Goal: Communication & Community: Answer question/provide support

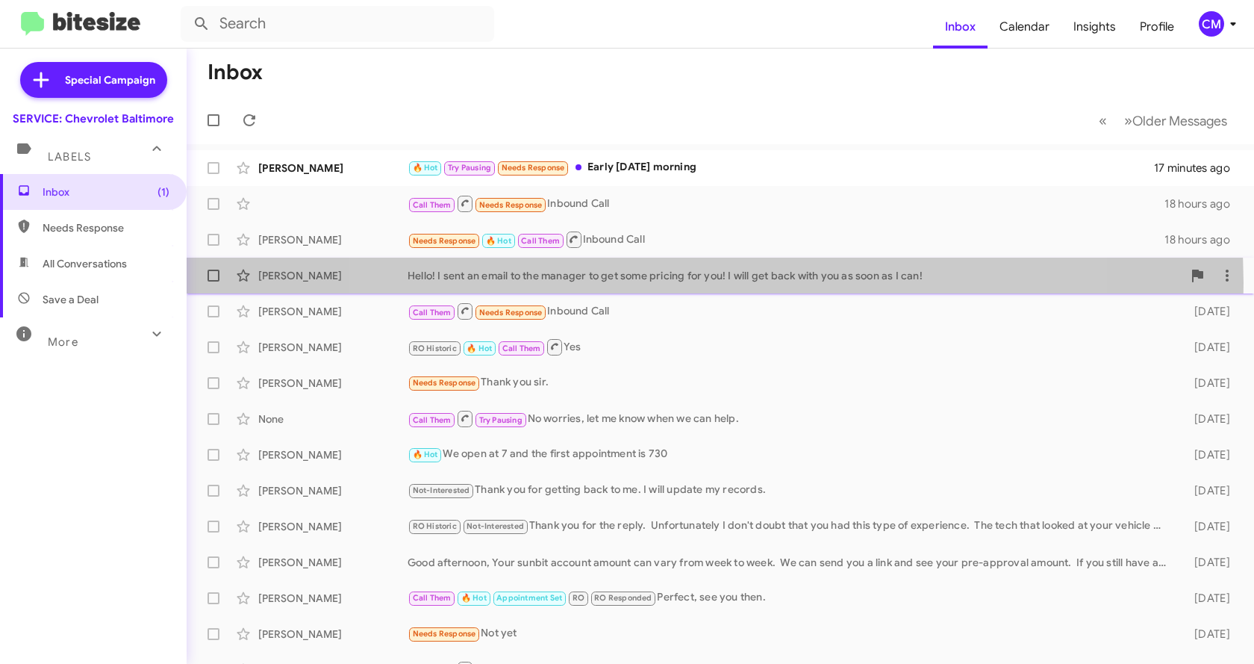
click at [701, 282] on div "Hello! I sent an email to the manager to get some pricing for you! I will get b…" at bounding box center [795, 275] width 775 height 15
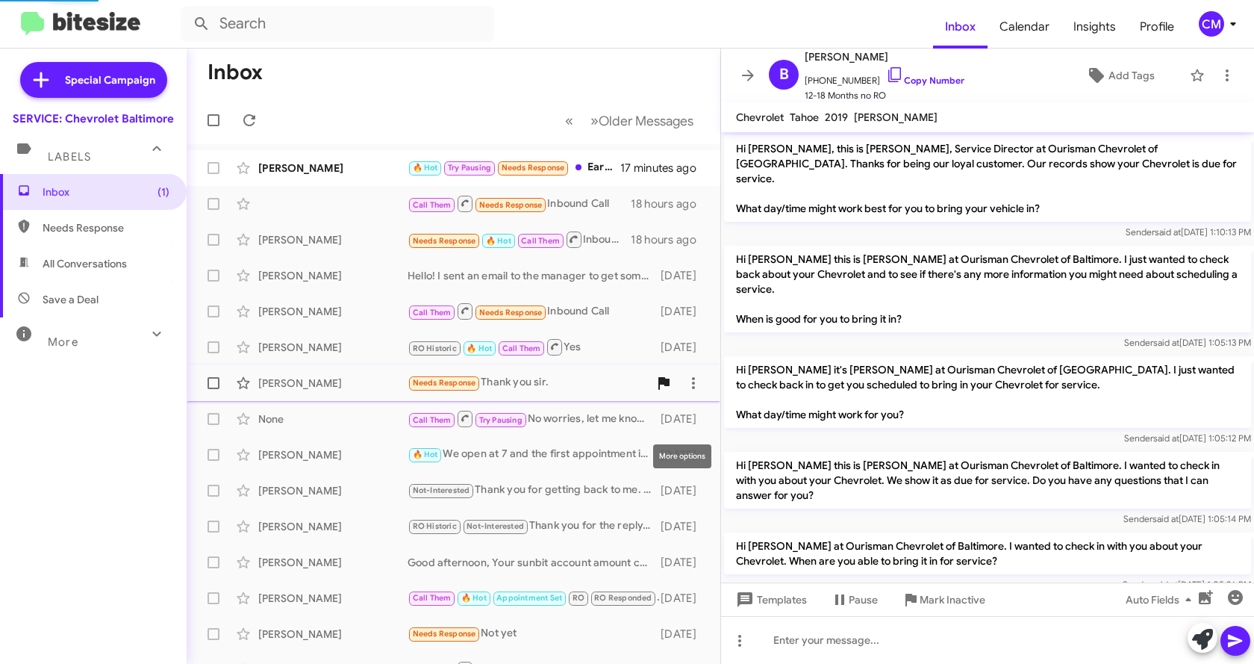
scroll to position [304, 0]
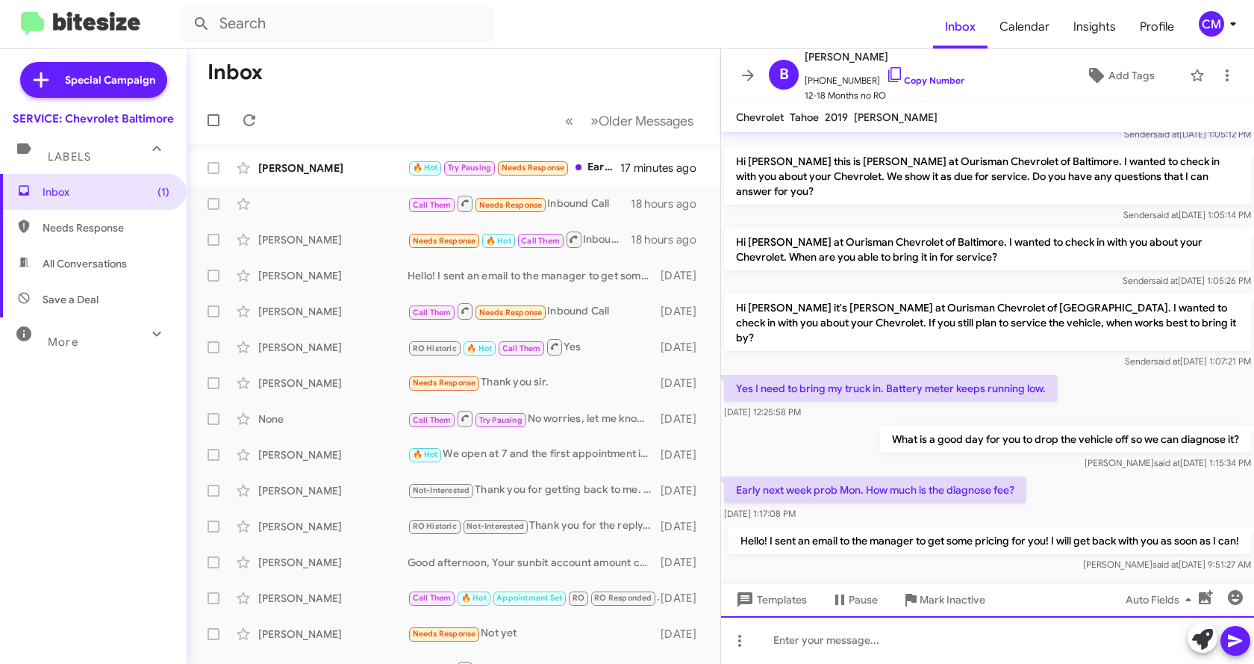
click at [867, 637] on div at bounding box center [987, 640] width 533 height 48
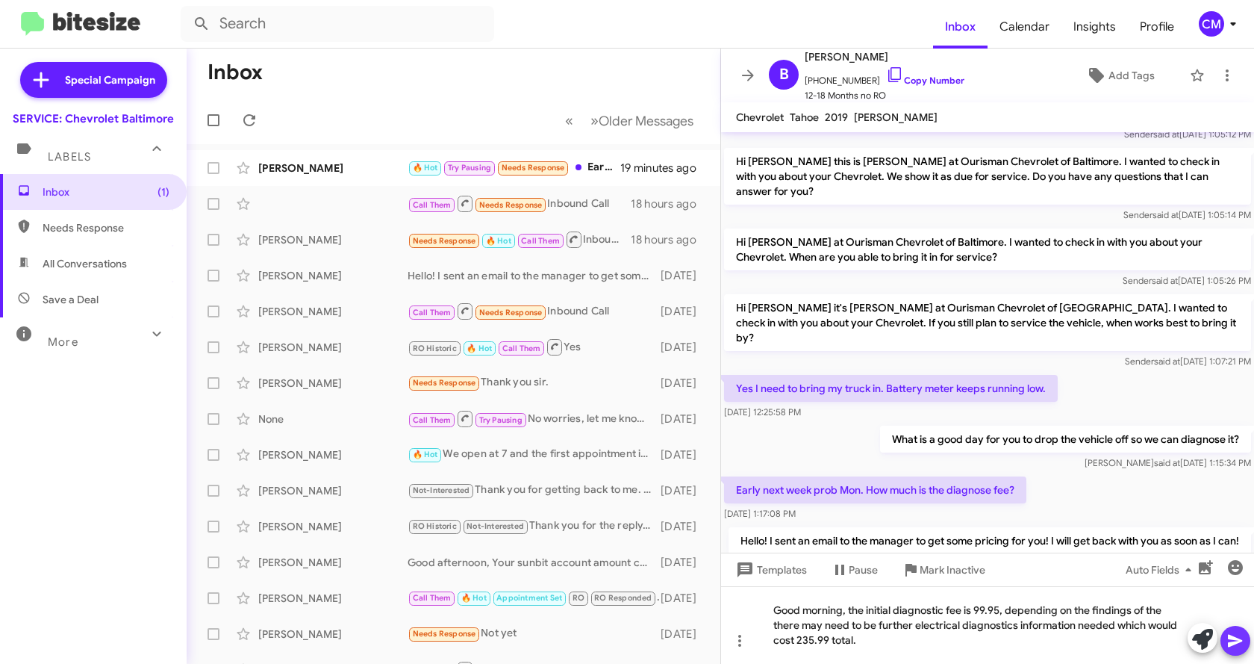
click at [1234, 642] on icon at bounding box center [1235, 641] width 14 height 13
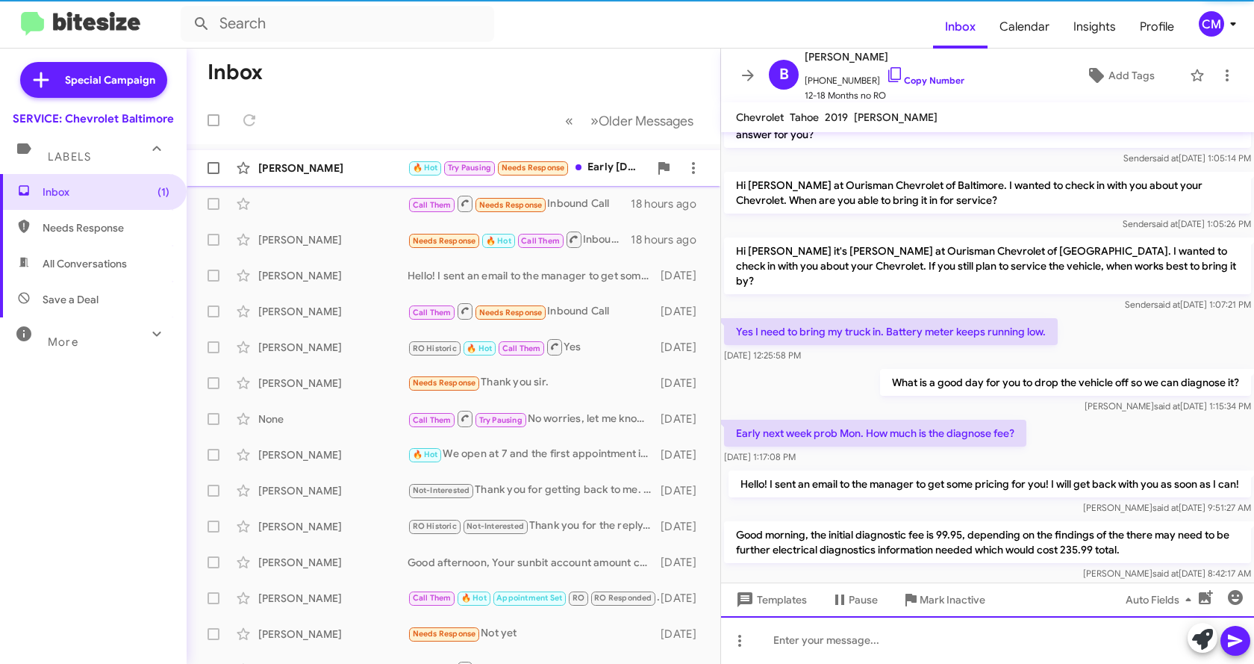
scroll to position [373, 0]
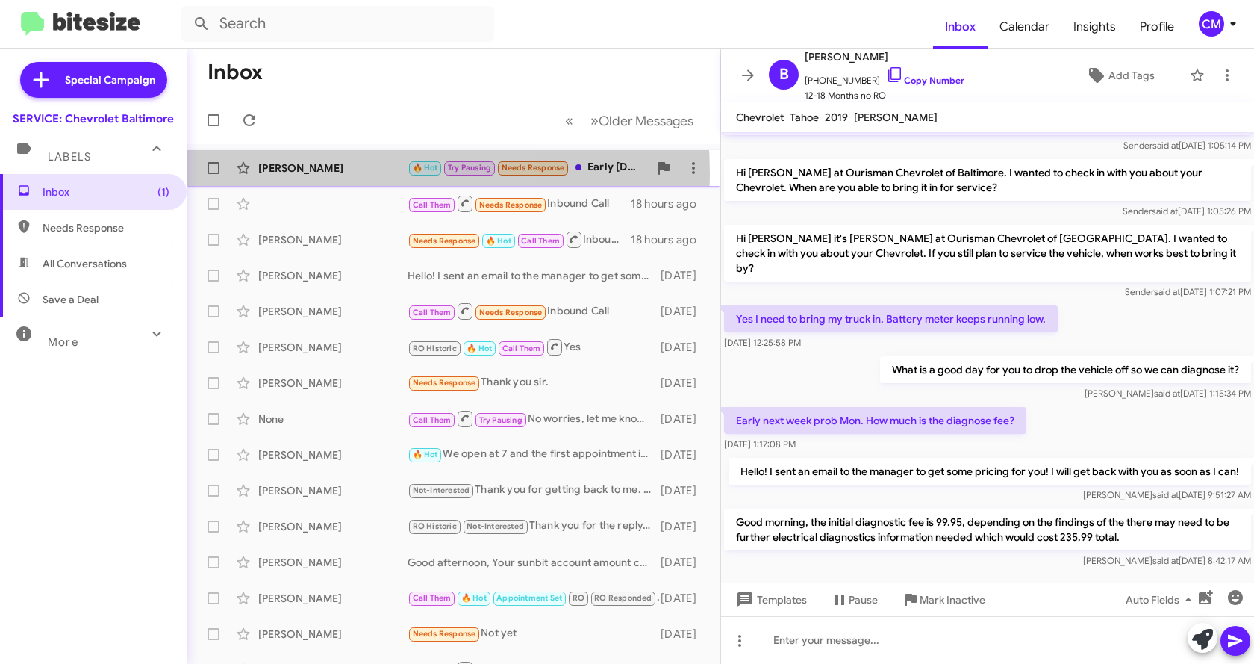
click at [338, 172] on div "[PERSON_NAME]" at bounding box center [332, 168] width 149 height 15
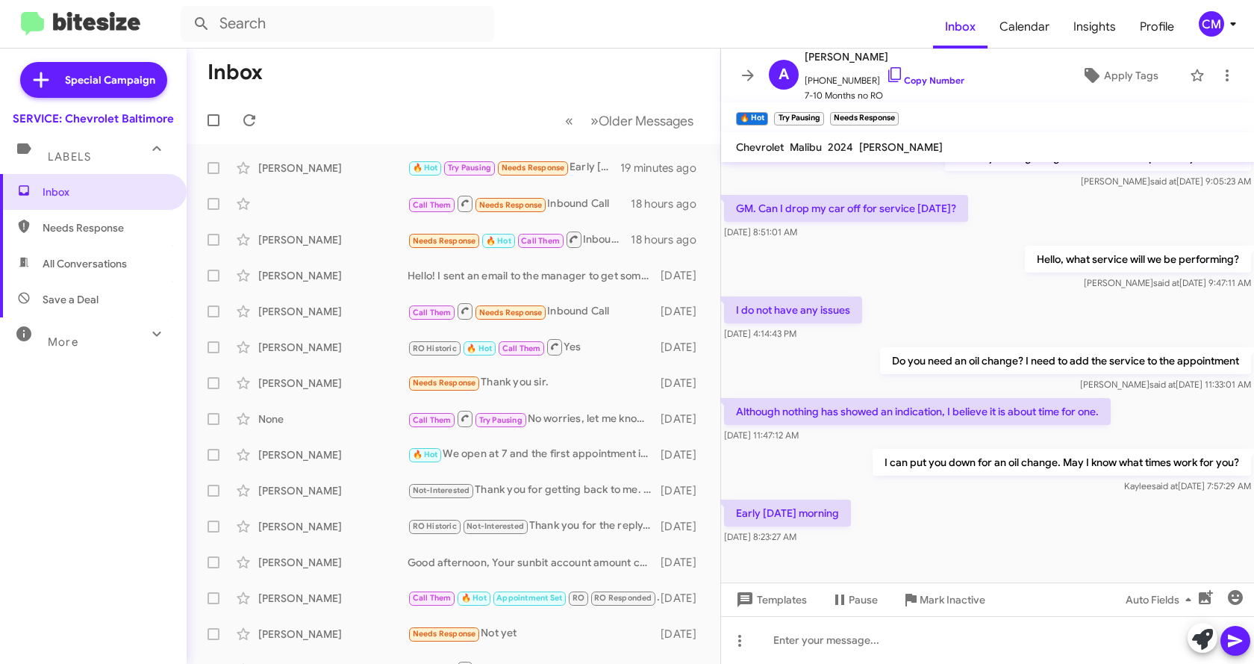
scroll to position [279, 0]
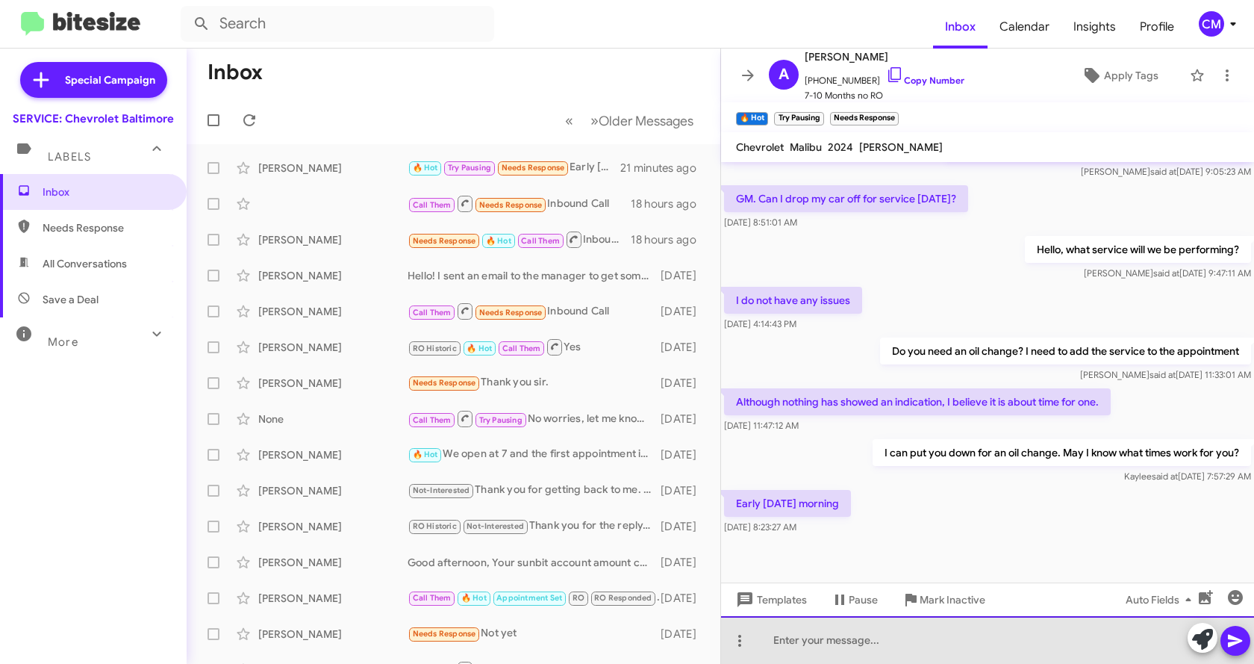
click at [808, 650] on div at bounding box center [987, 640] width 533 height 48
click at [930, 628] on div at bounding box center [987, 640] width 533 height 48
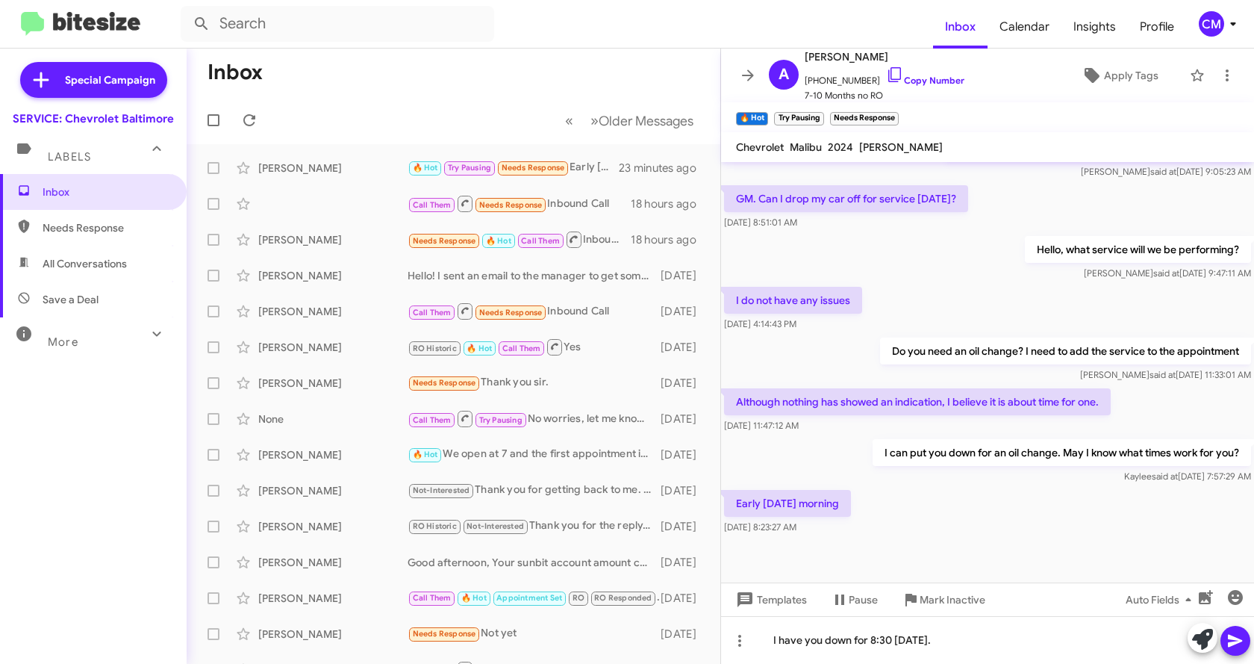
click at [1233, 642] on icon at bounding box center [1235, 641] width 14 height 13
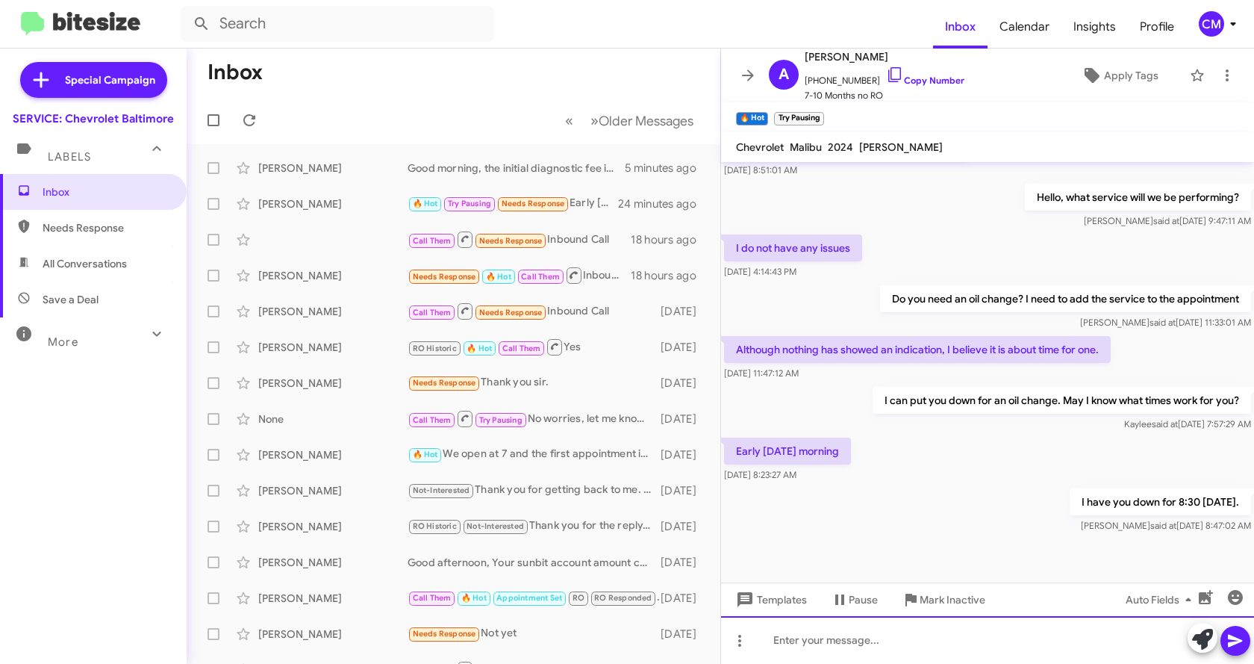
scroll to position [333, 0]
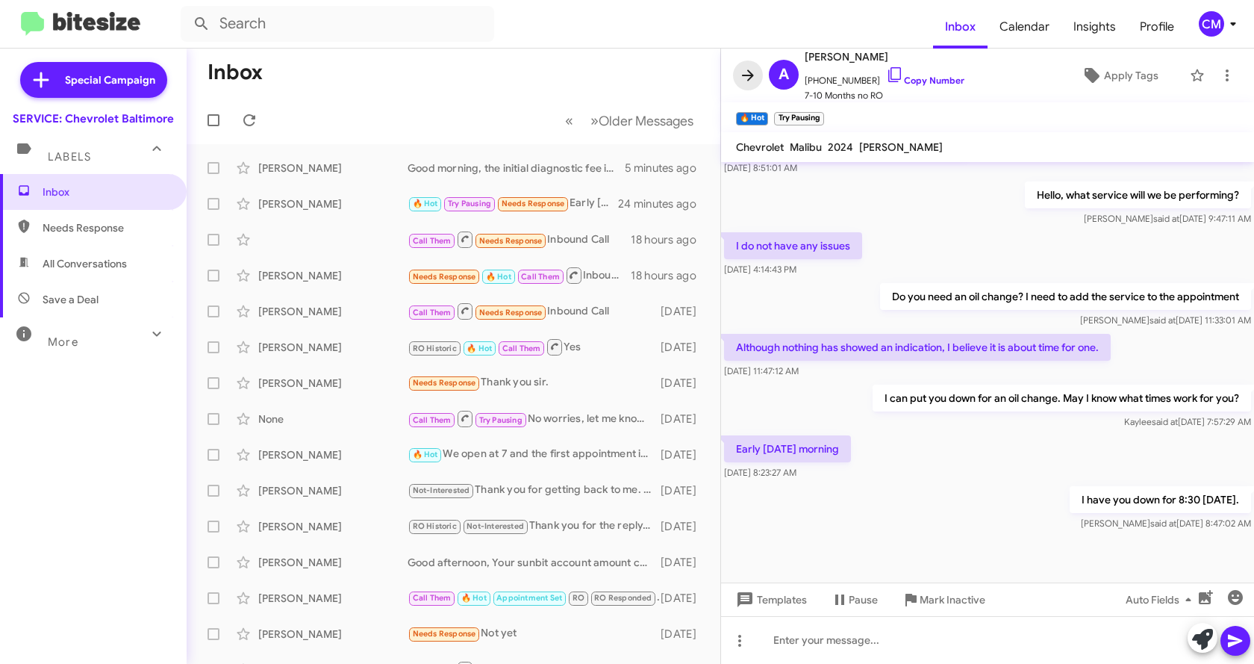
click at [744, 78] on icon at bounding box center [748, 75] width 18 height 18
